Goal: Task Accomplishment & Management: Manage account settings

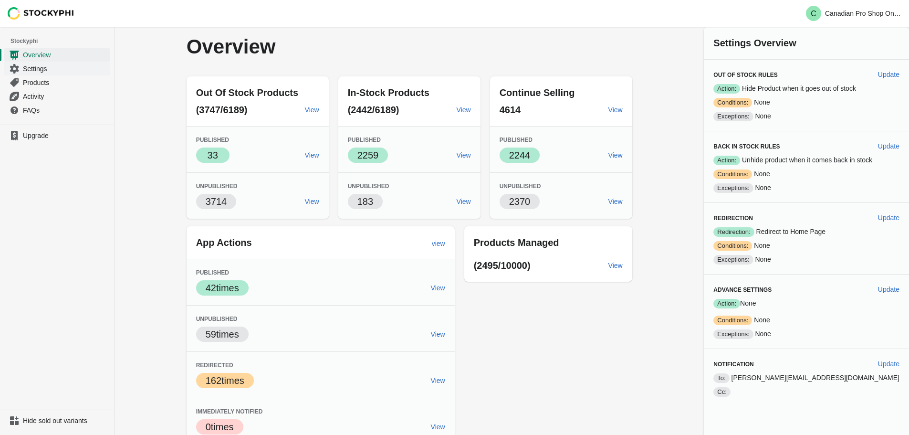
click at [45, 71] on span "Settings" at bounding box center [65, 69] width 85 height 10
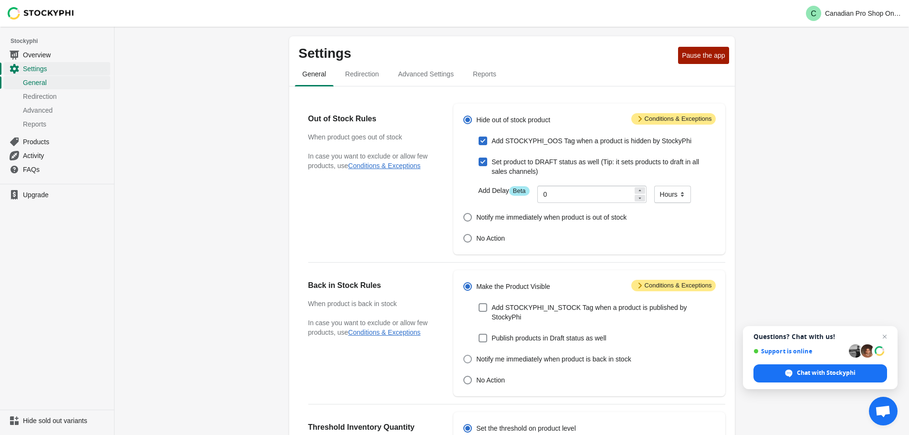
click at [468, 355] on span at bounding box center [468, 359] width 9 height 9
click at [464, 355] on input "Notify me immediately when product is back in stock" at bounding box center [464, 355] width 0 height 0
radio input "true"
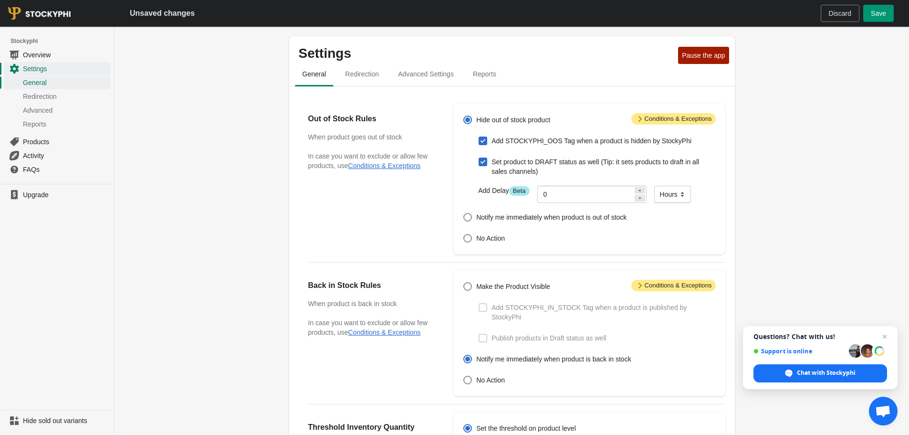
click at [888, 13] on button "Save" at bounding box center [879, 13] width 31 height 17
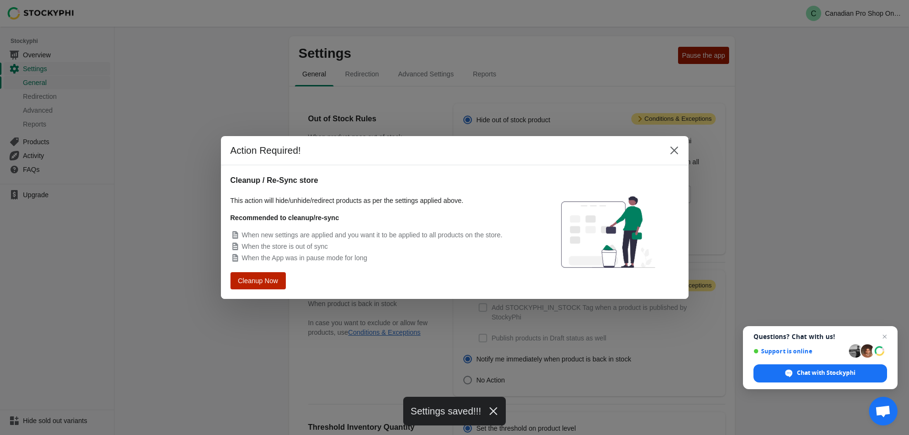
click at [260, 282] on span "Cleanup Now" at bounding box center [258, 280] width 37 height 7
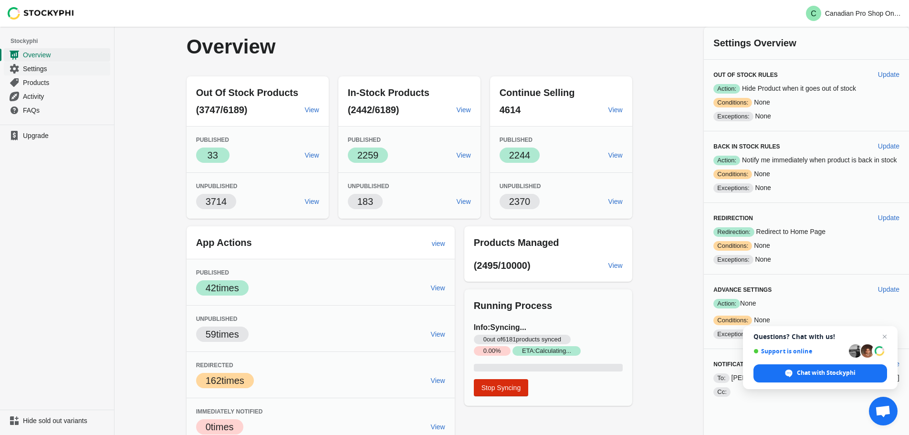
click at [35, 69] on span "Settings" at bounding box center [65, 69] width 85 height 10
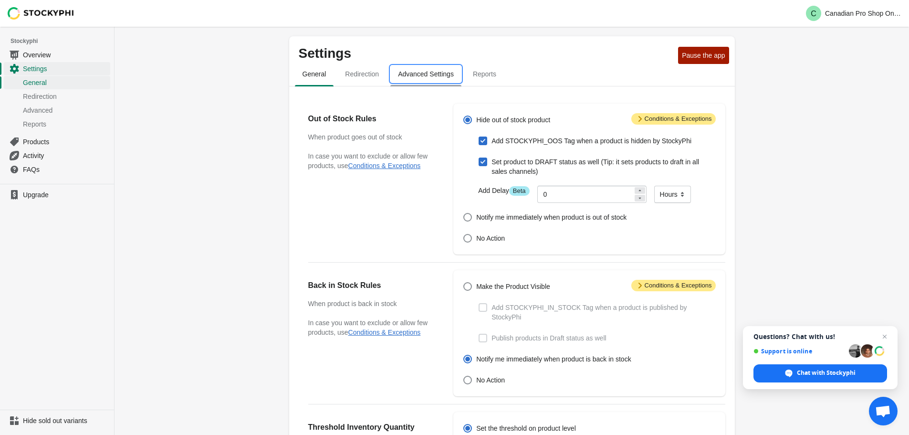
click at [433, 73] on span "Advanced Settings" at bounding box center [426, 73] width 71 height 17
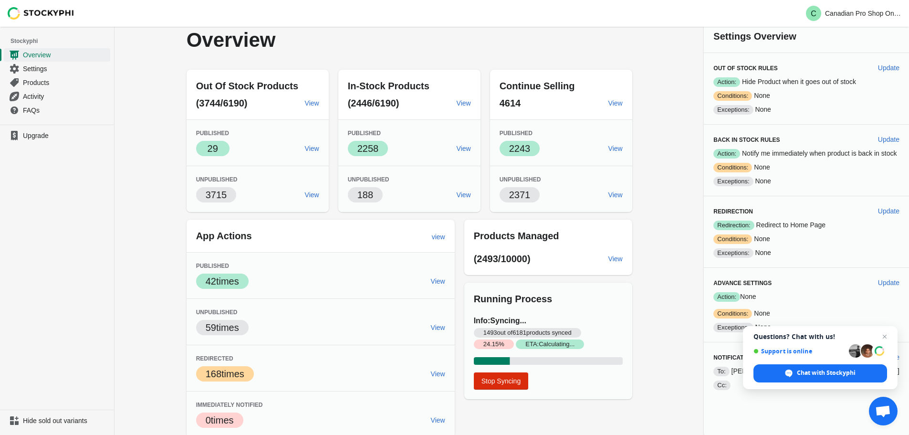
scroll to position [9, 0]
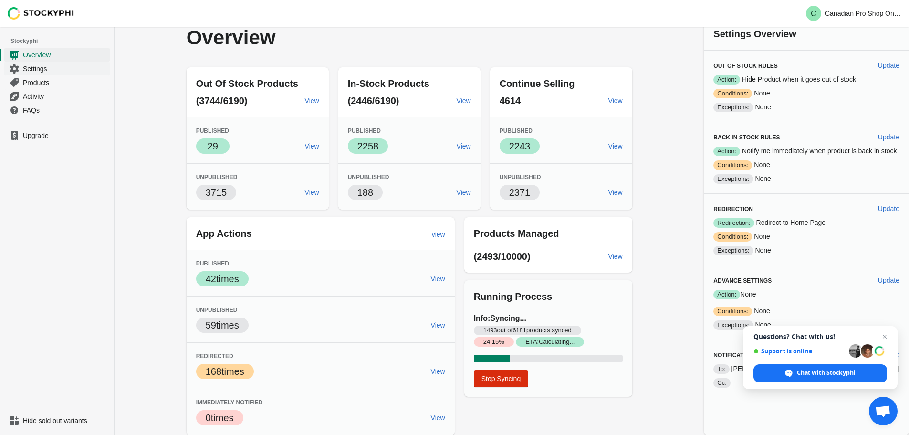
click at [51, 69] on span "Settings" at bounding box center [65, 69] width 85 height 10
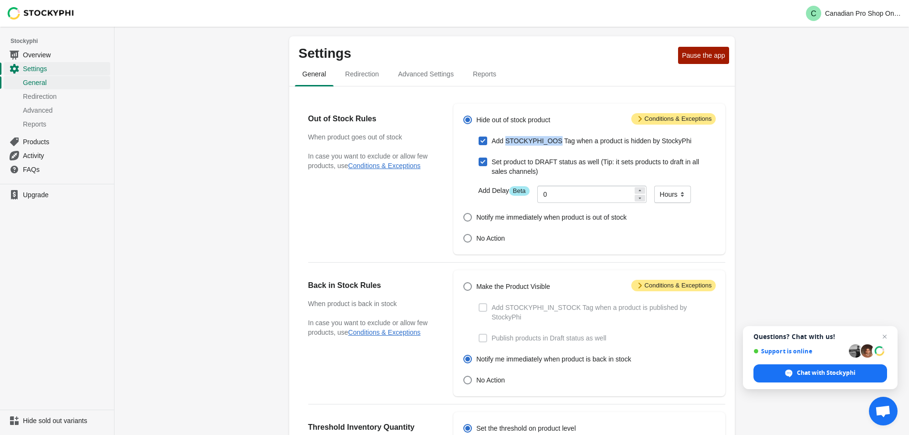
copy span "STOCKYPHI_OOS"
drag, startPoint x: 557, startPoint y: 145, endPoint x: 507, endPoint y: 142, distance: 50.2
click at [507, 142] on span "Add STOCKYPHI_OOS Tag when a product is hidden by StockyPhi" at bounding box center [592, 141] width 200 height 10
